Goal: Check status: Check status

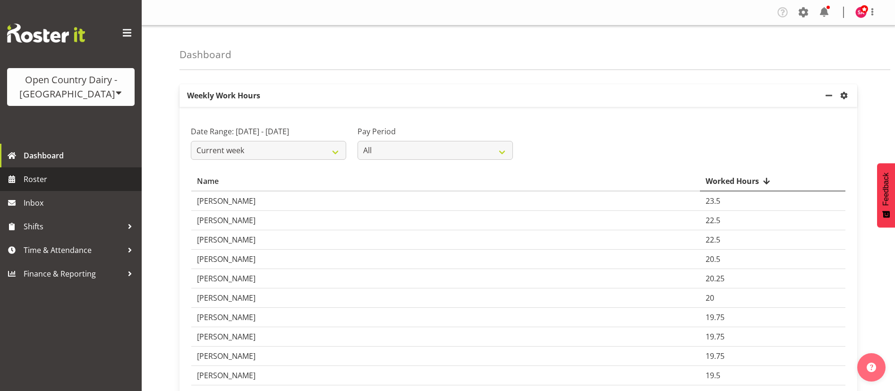
click at [44, 175] on span "Roster" at bounding box center [80, 179] width 113 height 14
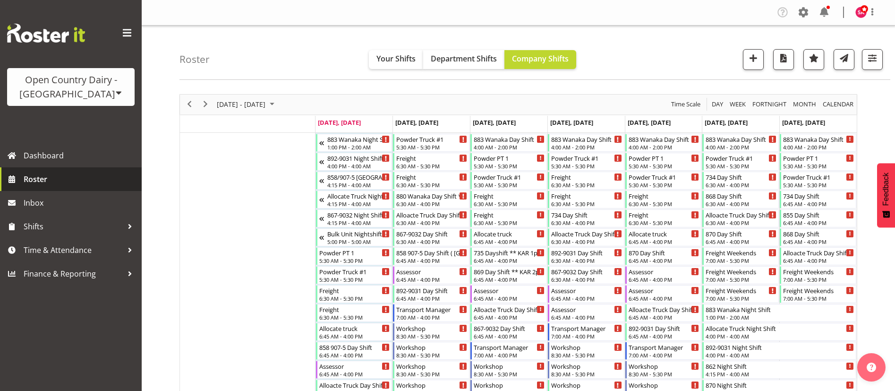
click at [54, 175] on span "Roster" at bounding box center [80, 179] width 113 height 14
click at [83, 94] on div "Open Country Dairy - [GEOGRAPHIC_DATA]" at bounding box center [71, 87] width 109 height 28
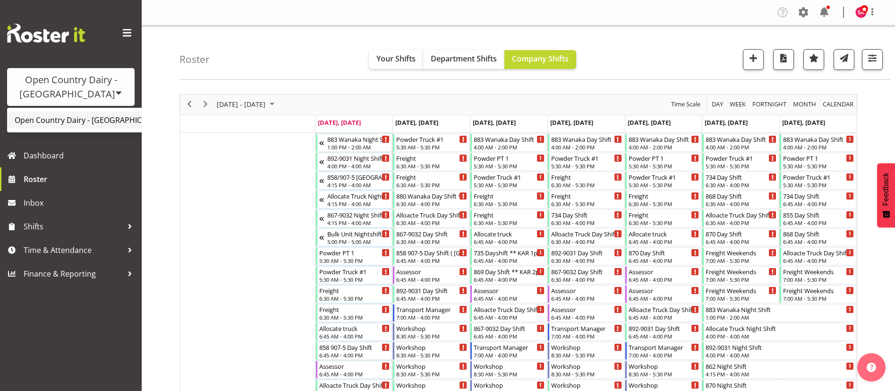
click at [79, 115] on link "Open Country Dairy - [GEOGRAPHIC_DATA]" at bounding box center [98, 119] width 182 height 17
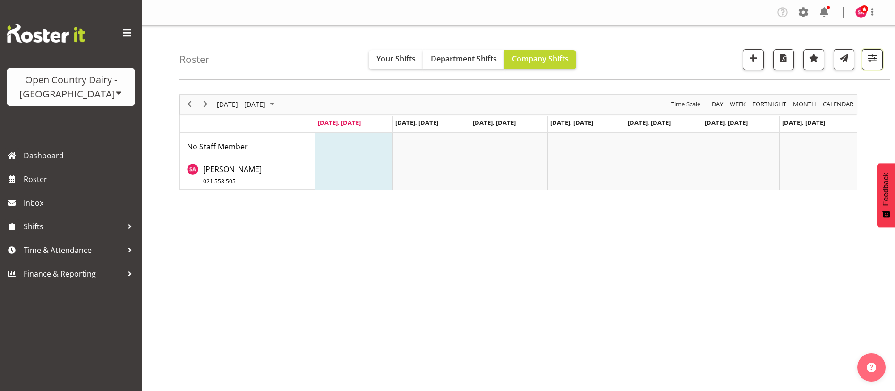
click at [863, 60] on button "button" at bounding box center [872, 59] width 21 height 21
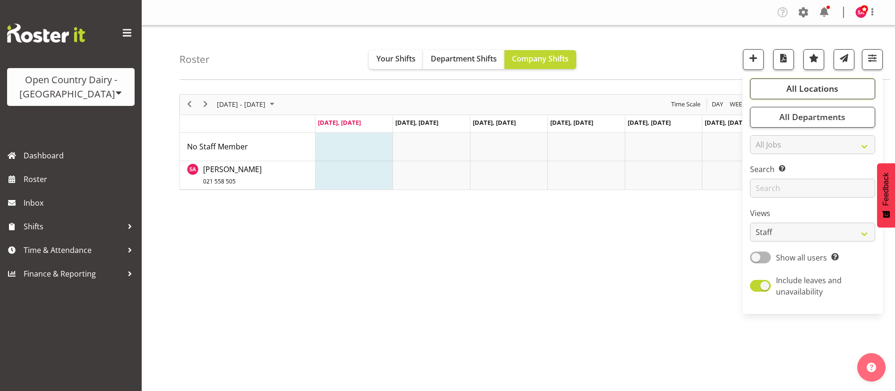
click at [817, 89] on span "All Locations" at bounding box center [812, 88] width 52 height 11
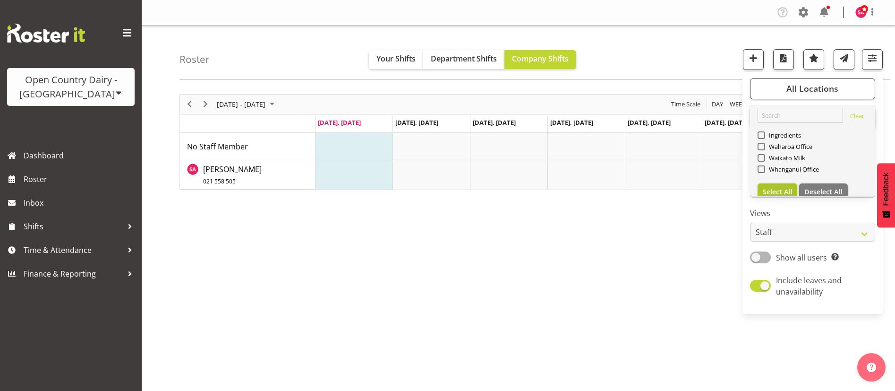
click at [789, 188] on span "Select All" at bounding box center [778, 191] width 30 height 9
checkbox input "true"
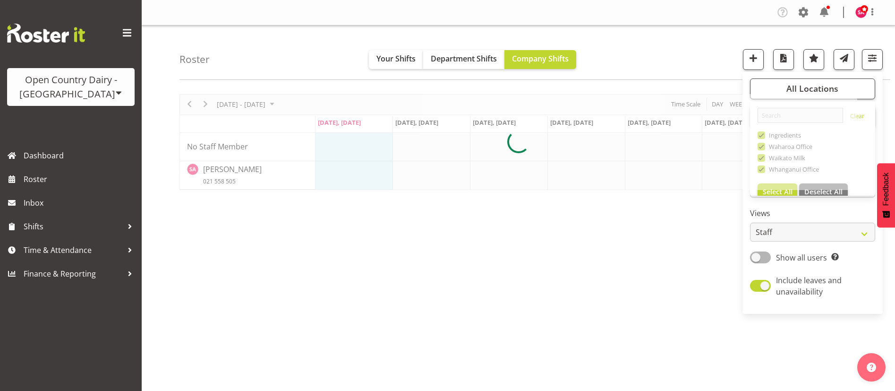
click at [580, 263] on div "[DATE] - [DATE] [DATE] Day Week Fortnight Month calendar Month Agenda Time Scal…" at bounding box center [537, 276] width 716 height 378
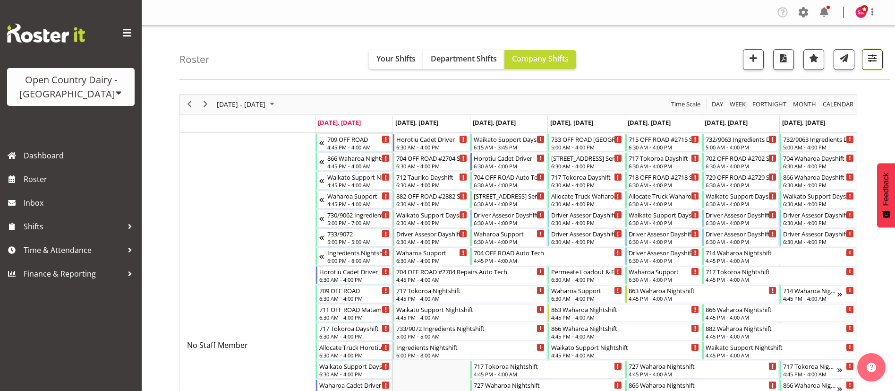
click at [877, 58] on span "button" at bounding box center [872, 58] width 12 height 12
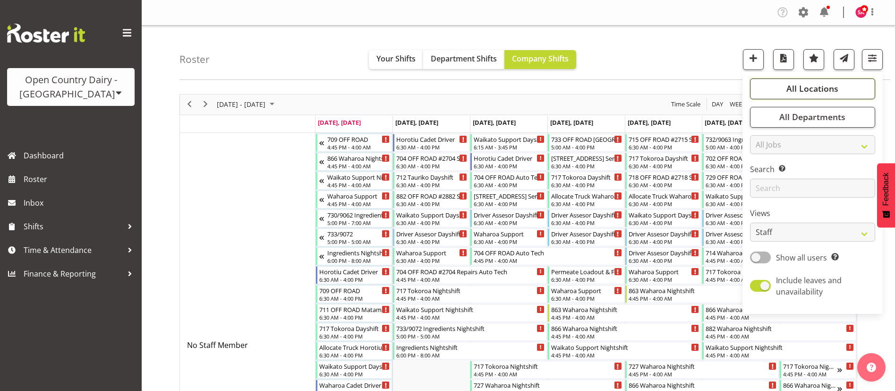
click at [818, 95] on button "All Locations" at bounding box center [812, 88] width 125 height 21
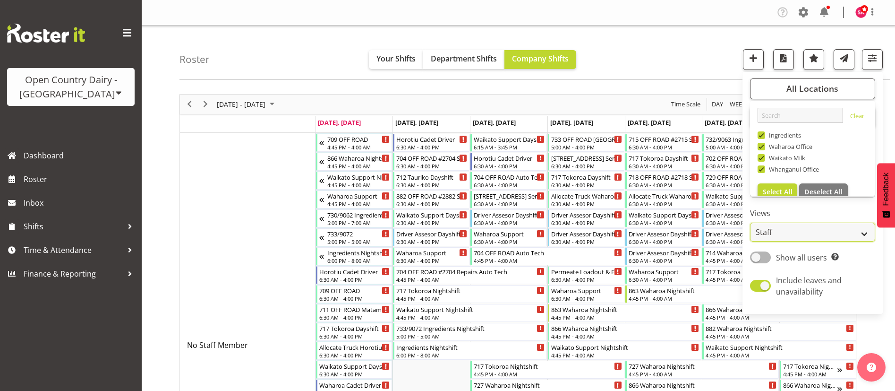
click at [805, 236] on select "Staff Role Shift - Horizontal Shift - Vertical Staff - Location" at bounding box center [812, 231] width 125 height 19
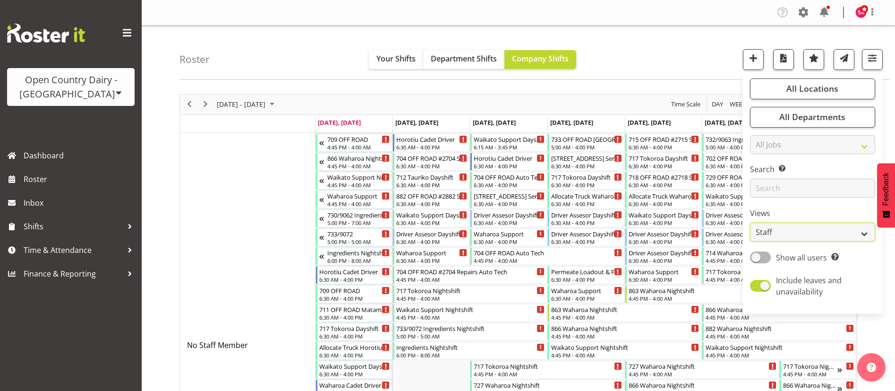
select select "shift"
click at [750, 222] on select "Staff Role Shift - Horizontal Shift - Vertical Staff - Location" at bounding box center [812, 231] width 125 height 19
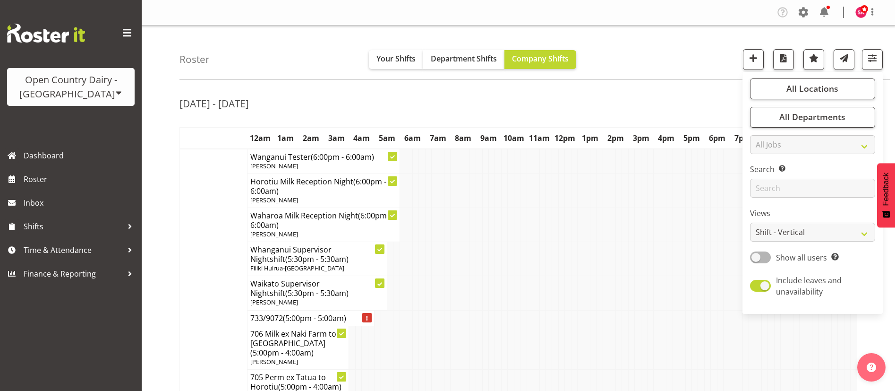
click at [610, 297] on td at bounding box center [612, 293] width 6 height 34
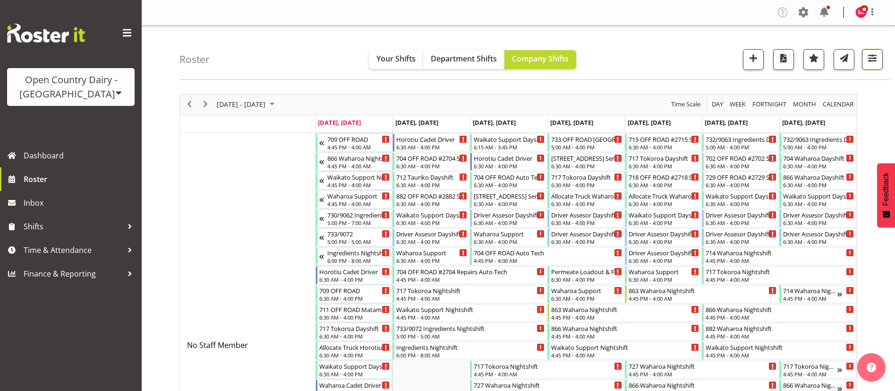
click at [871, 60] on span "button" at bounding box center [872, 58] width 12 height 12
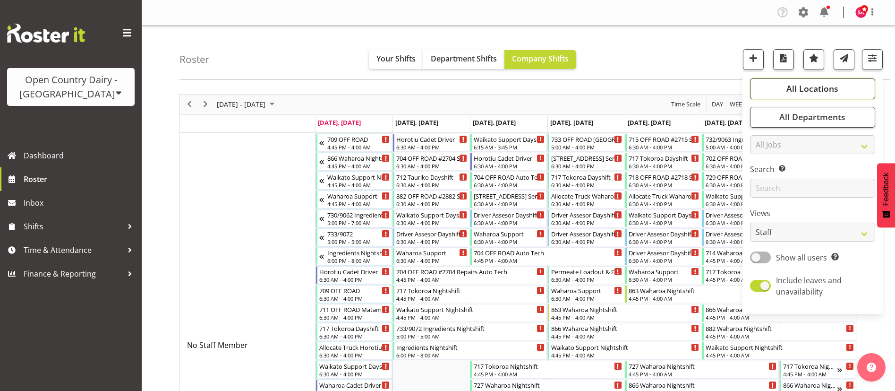
click at [827, 93] on span "All Locations" at bounding box center [812, 88] width 52 height 11
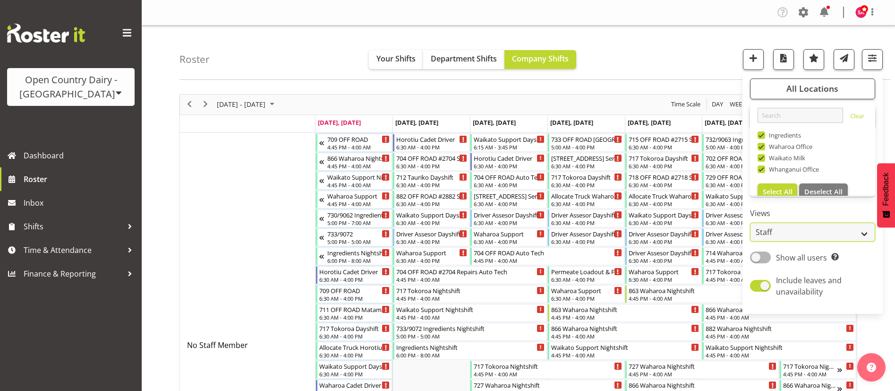
click at [782, 229] on select "Staff Role Shift - Horizontal Shift - Vertical Staff - Location" at bounding box center [812, 231] width 125 height 19
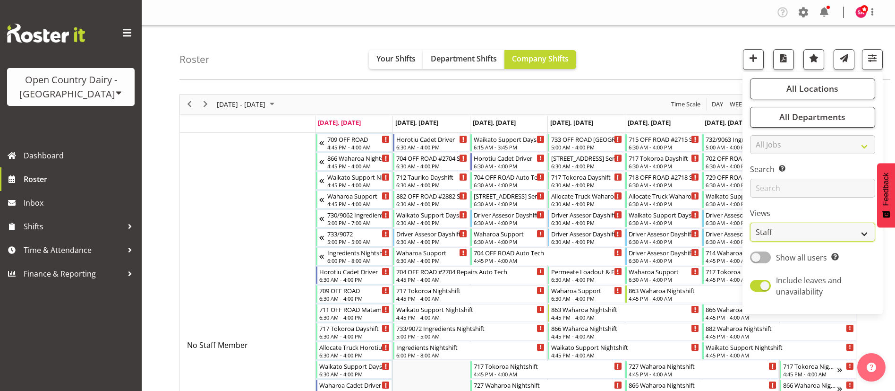
select select "shift"
click at [750, 222] on select "Staff Role Shift - Horizontal Shift - Vertical Staff - Location" at bounding box center [812, 231] width 125 height 19
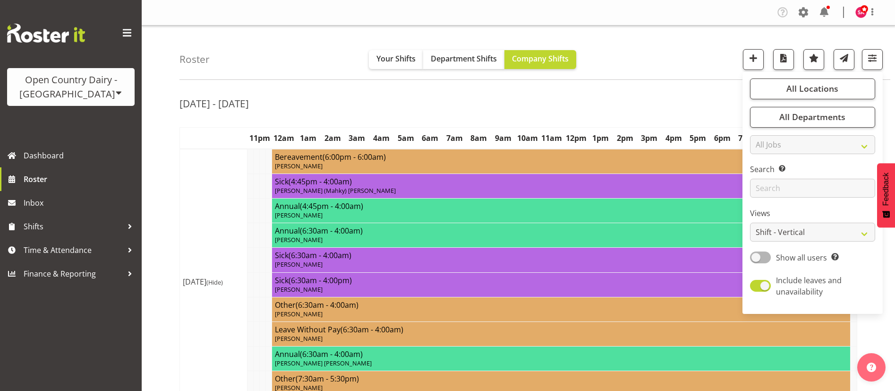
click at [663, 36] on div "Roster Your Shifts Department Shifts Company Shifts All Locations Clear Ingredi…" at bounding box center [534, 53] width 711 height 54
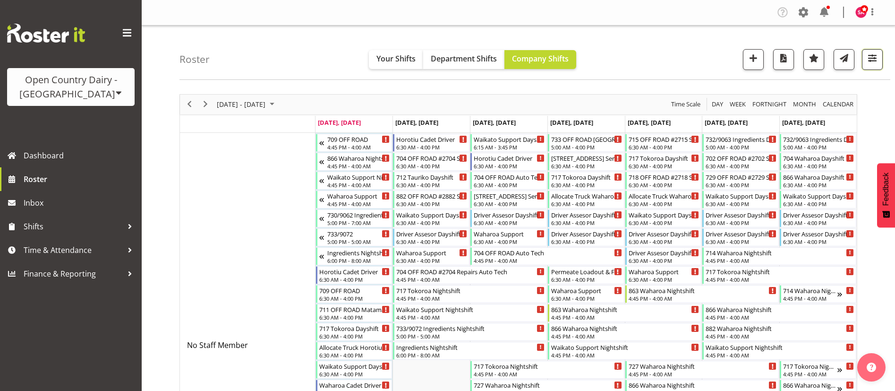
click at [868, 58] on span "button" at bounding box center [872, 58] width 12 height 12
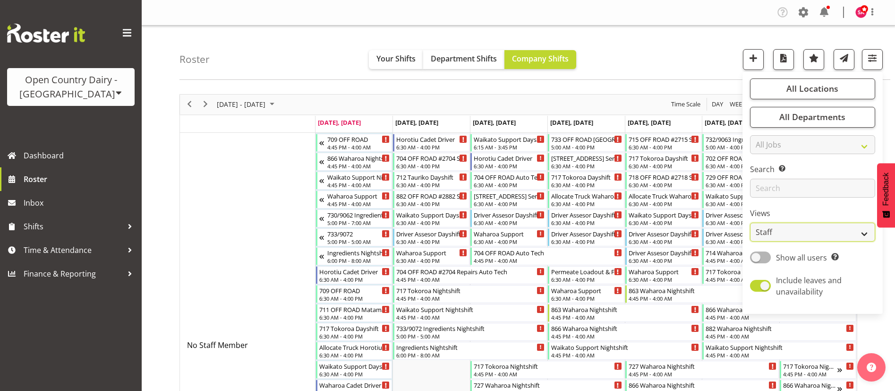
click at [787, 231] on select "Staff Role Shift - Horizontal Shift - Vertical Staff - Location" at bounding box center [812, 231] width 125 height 19
select select "shift"
click at [750, 222] on select "Staff Role Shift - Horizontal Shift - Vertical Staff - Location" at bounding box center [812, 231] width 125 height 19
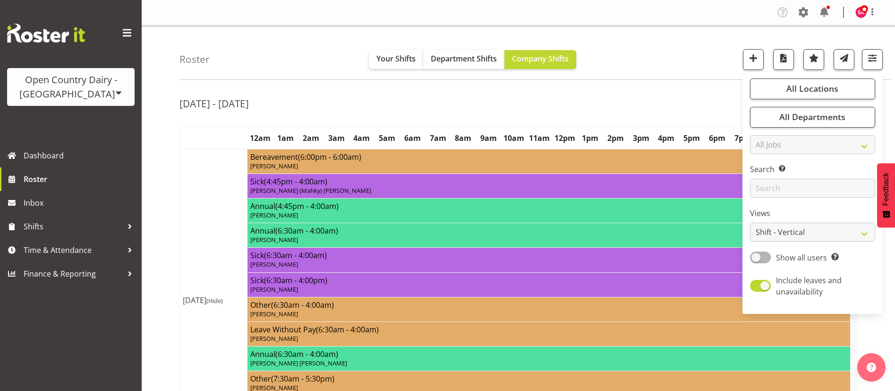
click at [625, 72] on div "Roster Your Shifts Department Shifts Company Shifts All Locations Clear Ingredi…" at bounding box center [534, 53] width 711 height 54
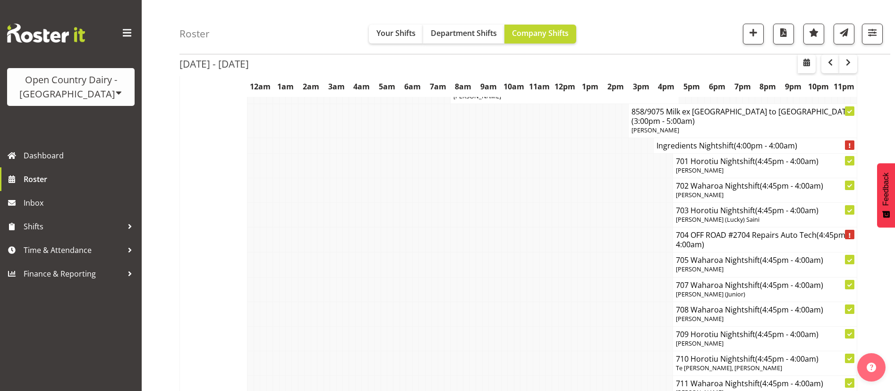
scroll to position [7360, 0]
